Goal: Register for event/course

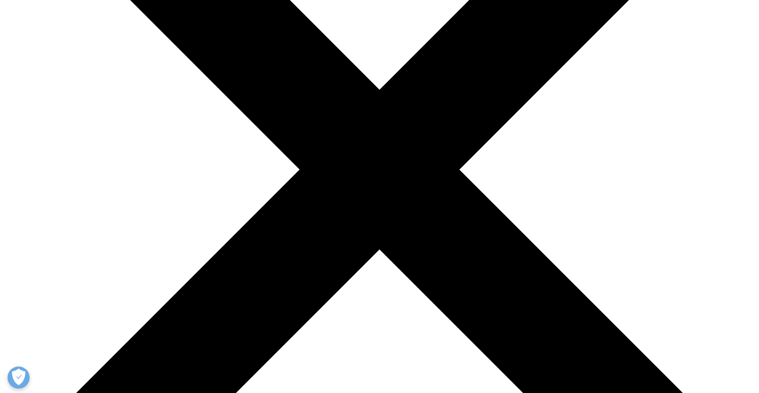
scroll to position [283, 522]
